Goal: Task Accomplishment & Management: Use online tool/utility

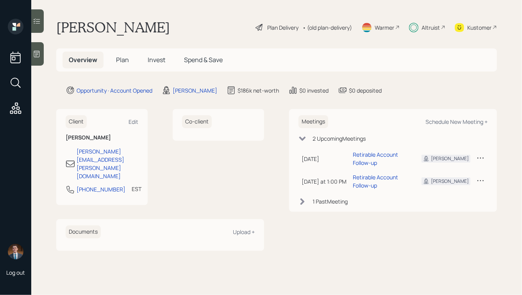
click at [133, 61] on h5 "Plan" at bounding box center [122, 60] width 25 height 17
click at [123, 57] on span "Plan" at bounding box center [122, 60] width 13 height 9
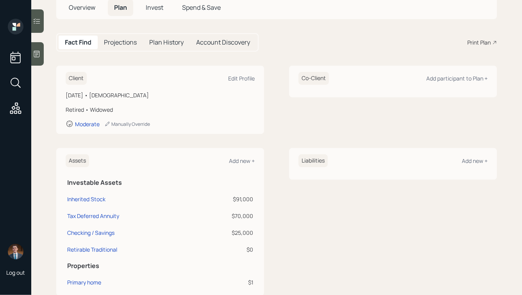
scroll to position [52, 0]
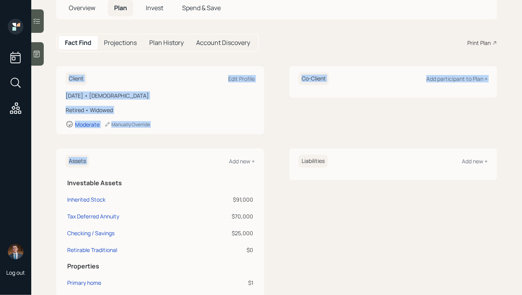
drag, startPoint x: 262, startPoint y: 145, endPoint x: 86, endPoint y: 61, distance: 195.1
click at [86, 63] on main "[PERSON_NAME] Plan Delivery • (old plan-delivery) Warmer Altruist Kustomer Over…" at bounding box center [276, 147] width 491 height 295
click at [86, 61] on main "[PERSON_NAME] Plan Delivery • (old plan-delivery) Warmer Altruist Kustomer Over…" at bounding box center [276, 147] width 491 height 295
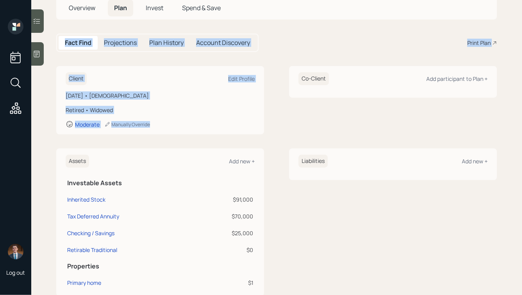
drag, startPoint x: 54, startPoint y: 36, endPoint x: 217, endPoint y: 134, distance: 190.6
click at [217, 134] on main "[PERSON_NAME] Plan Delivery • (old plan-delivery) Warmer Altruist Kustomer Over…" at bounding box center [276, 147] width 491 height 295
click at [217, 134] on div "Client Edit Profile [DATE] • [DEMOGRAPHIC_DATA] Retired • Widowed Moderate Manu…" at bounding box center [276, 280] width 441 height 428
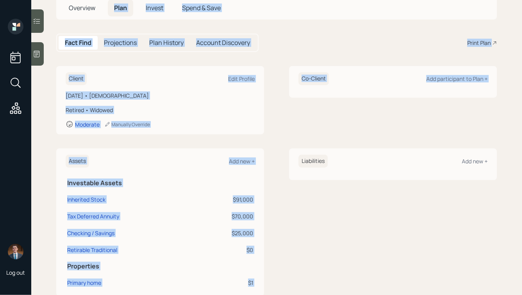
drag, startPoint x: 277, startPoint y: 148, endPoint x: 79, endPoint y: 17, distance: 237.2
click at [80, 17] on main "[PERSON_NAME] Plan Delivery • (old plan-delivery) Warmer Altruist Kustomer Over…" at bounding box center [276, 147] width 491 height 295
click at [63, 27] on main "[PERSON_NAME] Plan Delivery • (old plan-delivery) Warmer Altruist Kustomer Over…" at bounding box center [276, 147] width 491 height 295
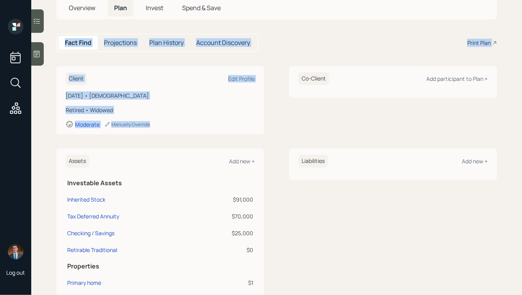
drag, startPoint x: 56, startPoint y: 32, endPoint x: 240, endPoint y: 130, distance: 208.9
click at [240, 130] on main "[PERSON_NAME] Plan Delivery • (old plan-delivery) Warmer Altruist Kustomer Over…" at bounding box center [276, 147] width 491 height 295
click at [240, 130] on div "Client Edit Profile [DATE] • [DEMOGRAPHIC_DATA] Retired • Widowed Moderate Manu…" at bounding box center [160, 100] width 208 height 68
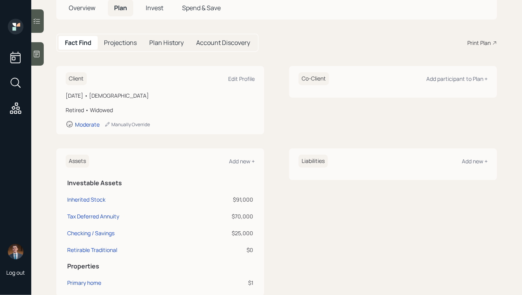
scroll to position [0, 0]
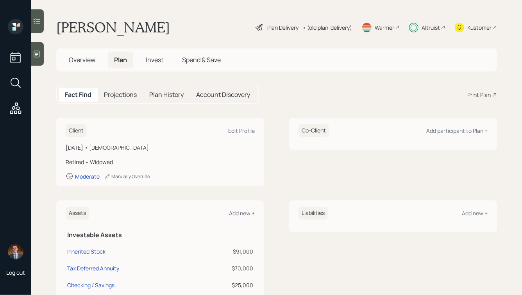
click at [419, 25] on div "Altruist" at bounding box center [427, 27] width 36 height 17
click at [84, 59] on span "Overview" at bounding box center [82, 60] width 27 height 9
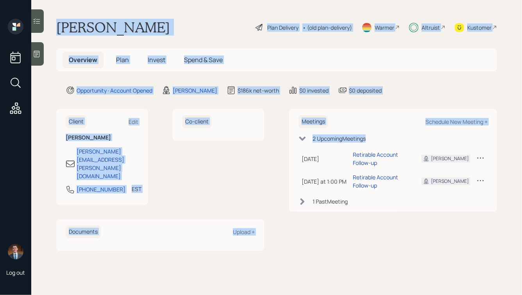
drag, startPoint x: 53, startPoint y: 23, endPoint x: 302, endPoint y: 210, distance: 311.3
click at [302, 210] on main "[PERSON_NAME] Plan Delivery • (old plan-delivery) Warmer Altruist Kustomer Over…" at bounding box center [276, 147] width 491 height 295
click at [334, 213] on div "Meetings Schedule New Meeting + 2 Upcoming Meeting s [DATE] [DATE] 1:00 PM EDT …" at bounding box center [393, 179] width 208 height 141
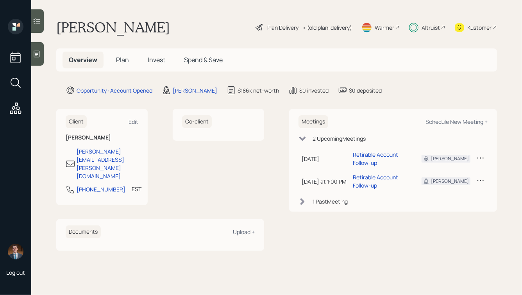
drag, startPoint x: 376, startPoint y: 206, endPoint x: 156, endPoint y: 27, distance: 282.9
click at [156, 27] on main "[PERSON_NAME] Plan Delivery • (old plan-delivery) Warmer Altruist Kustomer Over…" at bounding box center [276, 147] width 491 height 295
click at [156, 27] on h1 "[PERSON_NAME]" at bounding box center [113, 27] width 114 height 17
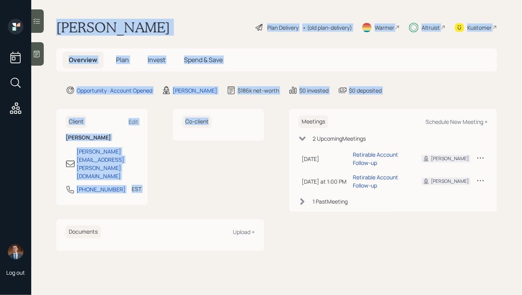
drag, startPoint x: 57, startPoint y: 25, endPoint x: 254, endPoint y: 183, distance: 251.7
click at [254, 183] on main "[PERSON_NAME] Plan Delivery • (old plan-delivery) Warmer Altruist Kustomer Over…" at bounding box center [276, 147] width 491 height 295
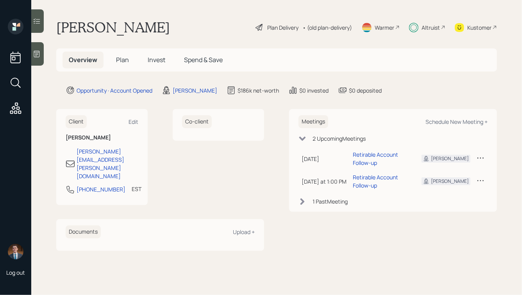
click at [276, 198] on div "Client Edit [PERSON_NAME] [PERSON_NAME][EMAIL_ADDRESS][PERSON_NAME][DOMAIN_NAME…" at bounding box center [276, 179] width 441 height 141
click at [122, 60] on span "Plan" at bounding box center [122, 60] width 13 height 9
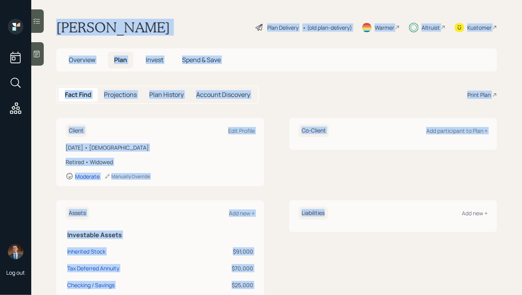
drag, startPoint x: 56, startPoint y: 23, endPoint x: 369, endPoint y: 282, distance: 405.6
click at [369, 282] on main "[PERSON_NAME] Plan Delivery • (old plan-delivery) Warmer Altruist Kustomer Over…" at bounding box center [276, 147] width 491 height 295
click at [369, 282] on div "Liabilities Add new +" at bounding box center [393, 275] width 208 height 148
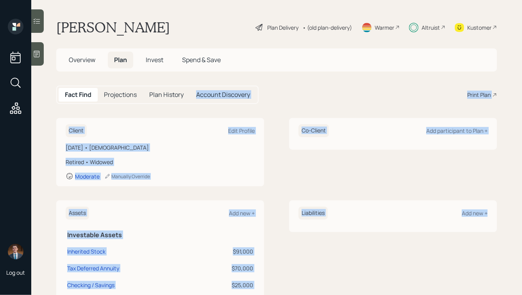
drag, startPoint x: 446, startPoint y: 252, endPoint x: 255, endPoint y: 81, distance: 256.6
click at [254, 82] on main "[PERSON_NAME] Plan Delivery • (old plan-delivery) Warmer Altruist Kustomer Over…" at bounding box center [276, 147] width 491 height 295
click at [209, 79] on main "[PERSON_NAME] Plan Delivery • (old plan-delivery) Warmer Altruist Kustomer Over…" at bounding box center [276, 147] width 491 height 295
